Goal: Task Accomplishment & Management: Use online tool/utility

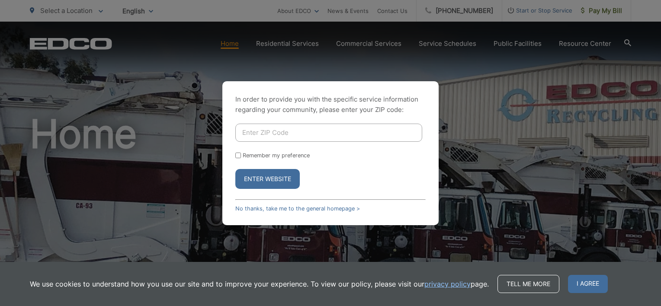
click at [258, 182] on button "Enter Website" at bounding box center [267, 179] width 64 height 20
click at [256, 176] on button "Enter Website" at bounding box center [267, 179] width 64 height 20
click at [334, 207] on link "No thanks, take me to the general homepage >" at bounding box center [297, 208] width 125 height 6
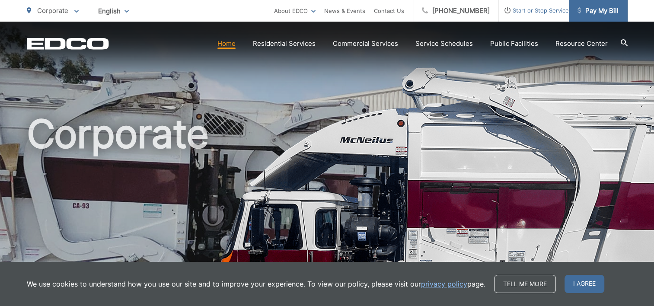
click at [602, 7] on span "Pay My Bill" at bounding box center [598, 11] width 41 height 10
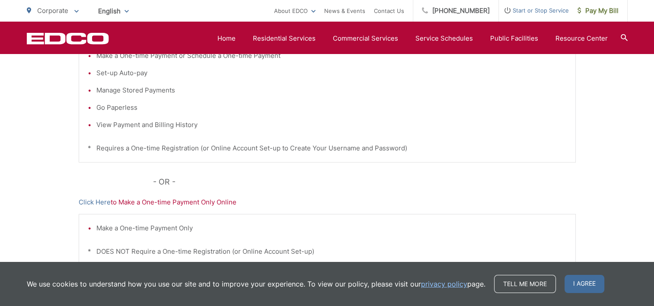
scroll to position [173, 0]
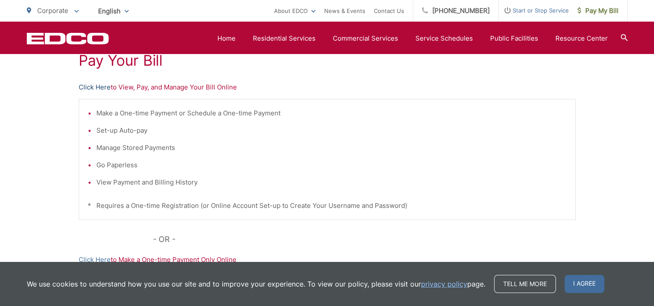
click at [96, 86] on link "Click Here" at bounding box center [95, 87] width 32 height 10
